Goal: Information Seeking & Learning: Check status

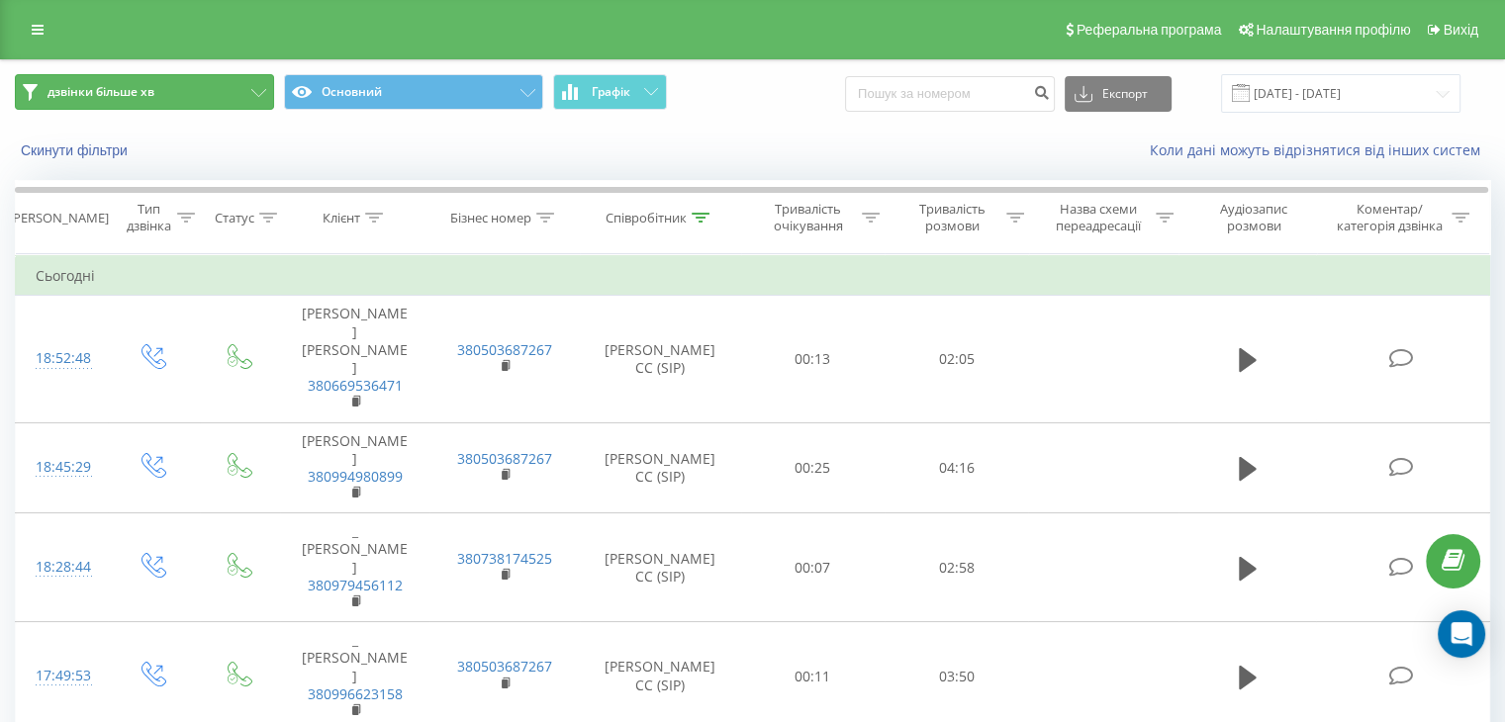
click at [245, 95] on button "дзвінки більше хв" at bounding box center [144, 92] width 259 height 36
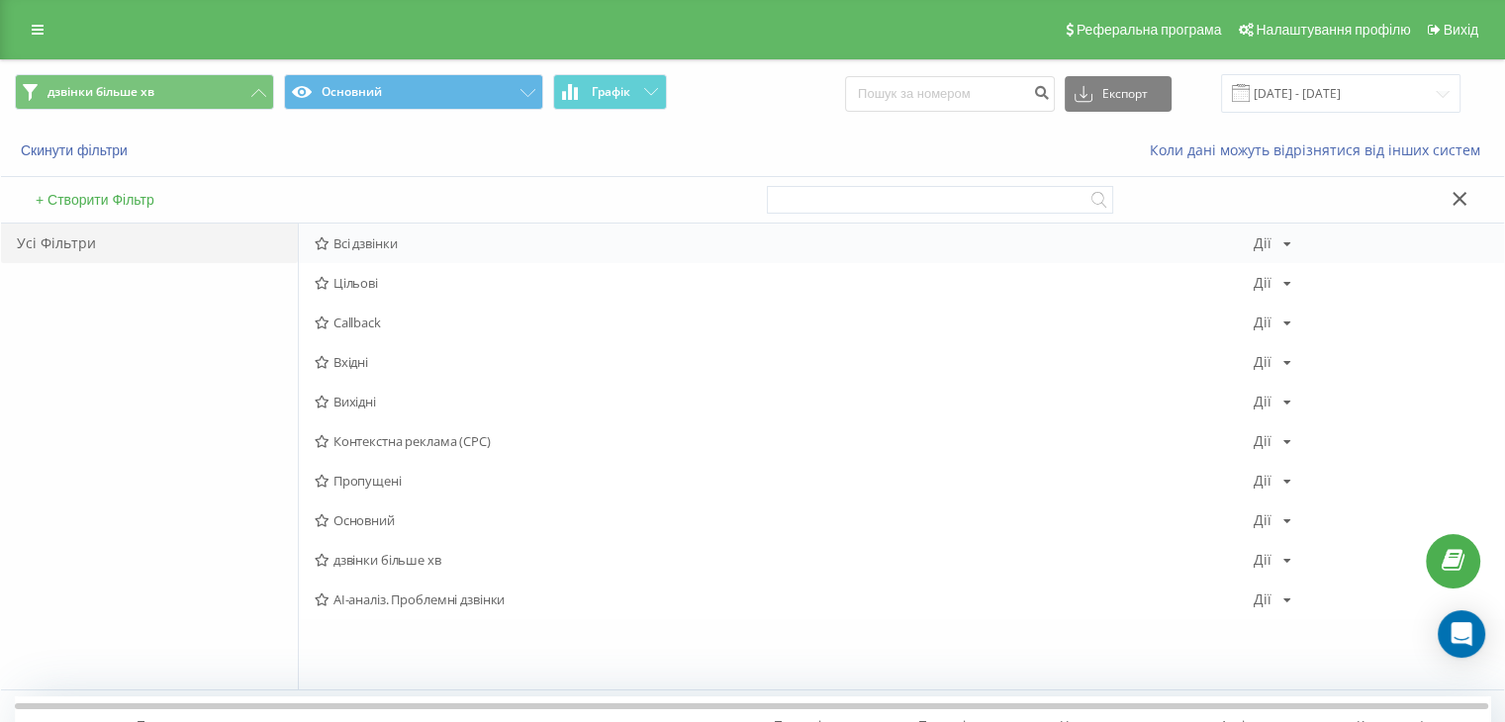
click at [367, 237] on span "Всі дзвінки" at bounding box center [784, 244] width 939 height 14
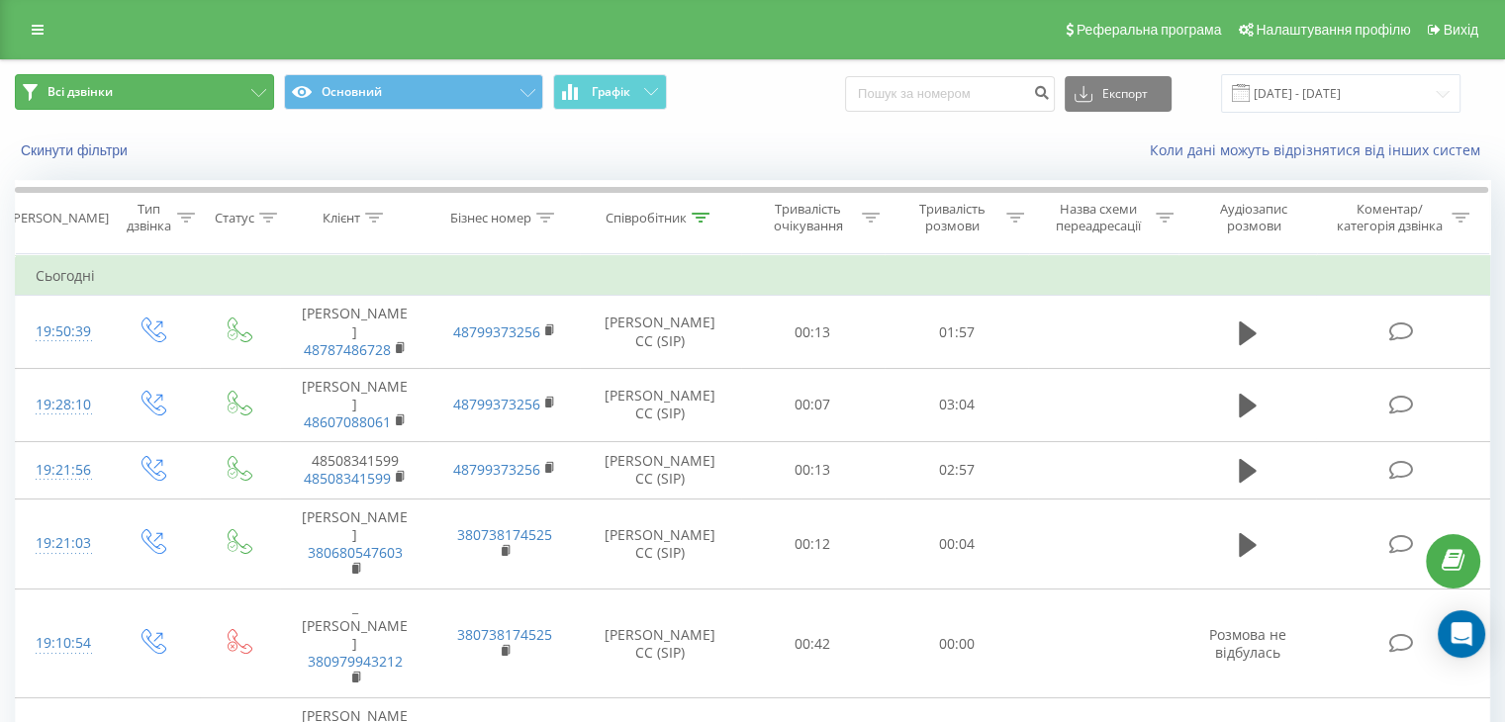
click at [227, 89] on button "Всі дзвінки" at bounding box center [144, 92] width 259 height 36
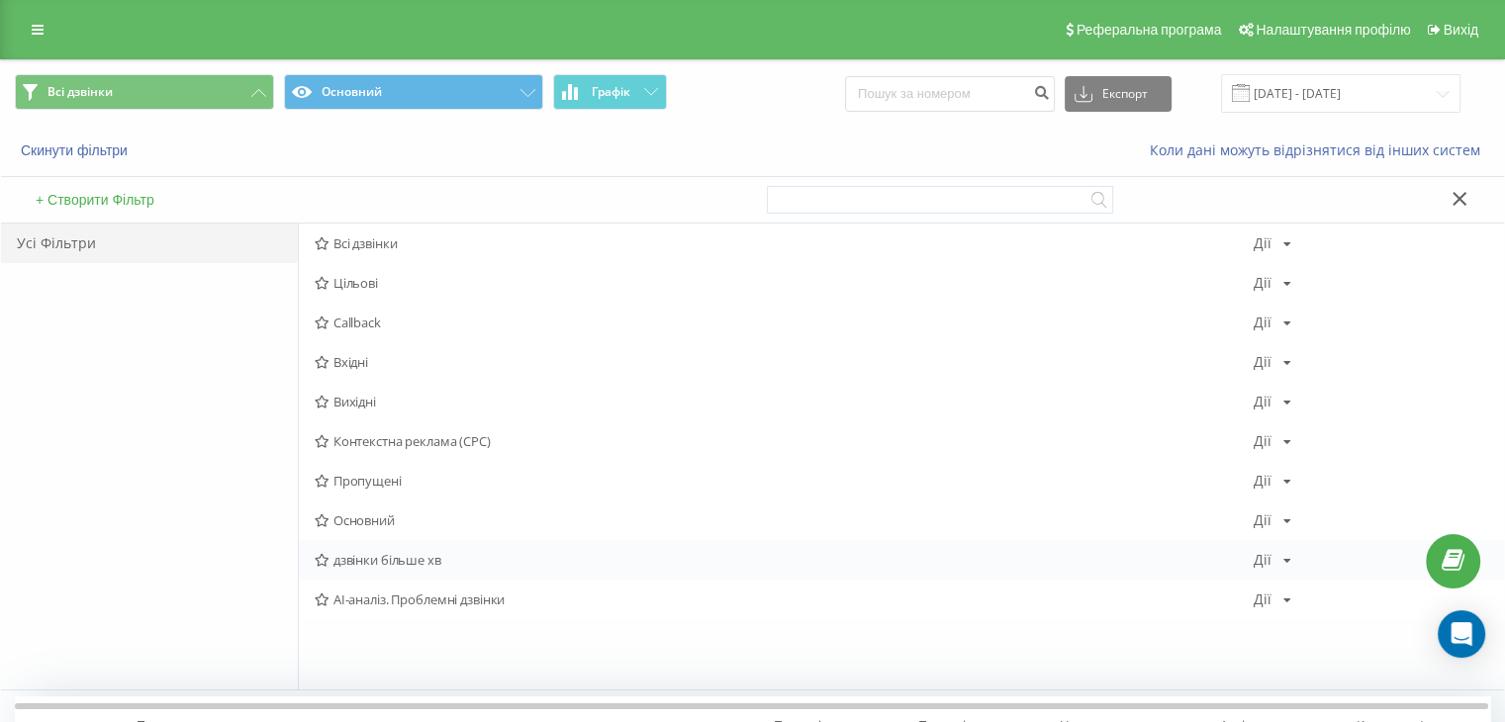
click at [444, 563] on span "дзвінки більше хв" at bounding box center [784, 560] width 939 height 14
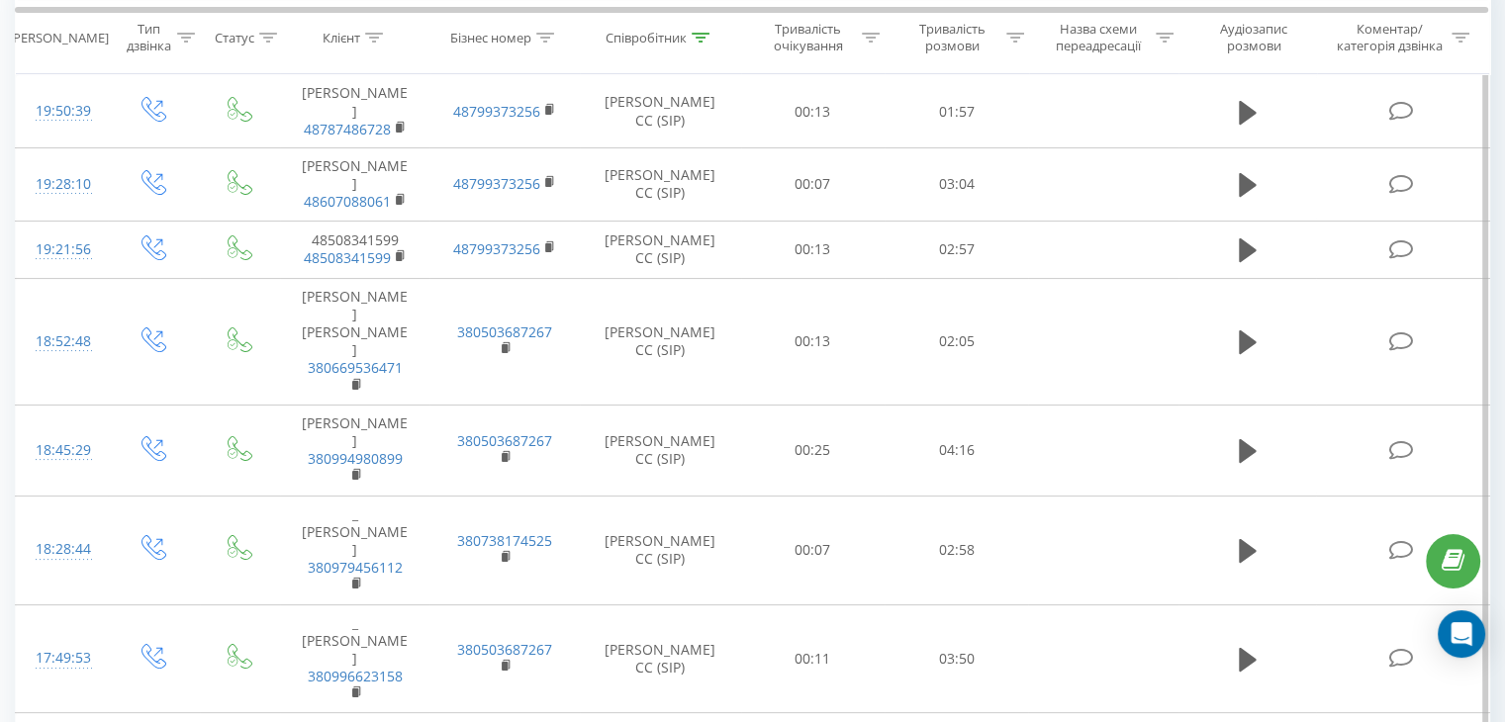
scroll to position [78, 0]
